Goal: Information Seeking & Learning: Learn about a topic

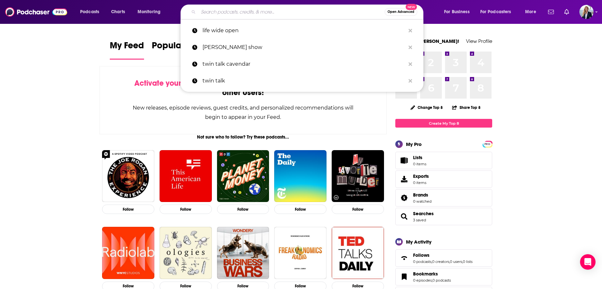
click at [273, 11] on input "Search podcasts, credits, & more..." at bounding box center [291, 12] width 186 height 10
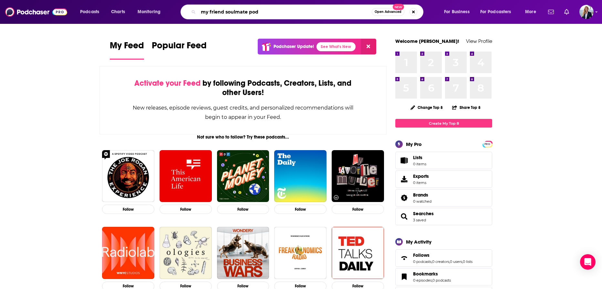
type input "my friend soulmate pod"
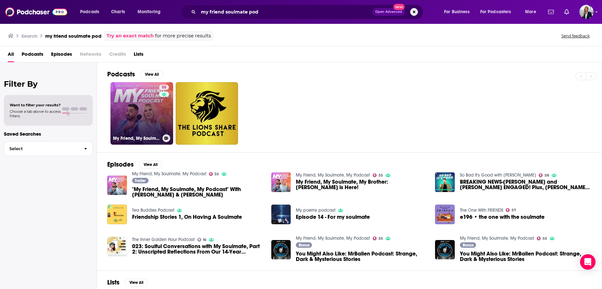
click at [142, 103] on link "55 My Friend, My Soulmate, My Podcast" at bounding box center [141, 113] width 63 height 63
